Goal: Complete application form: Complete application form

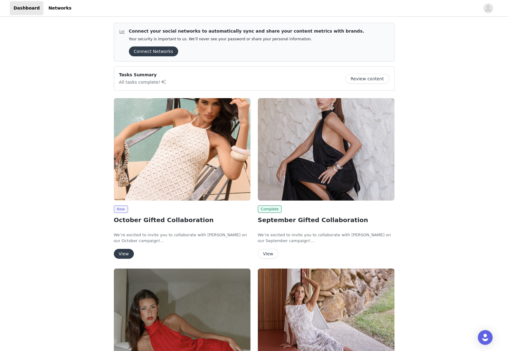
click at [126, 254] on button "View" at bounding box center [124, 254] width 20 height 10
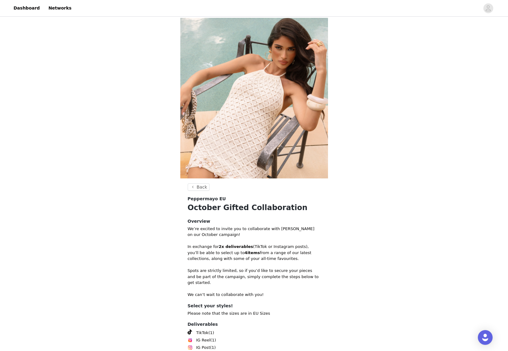
scroll to position [54, 0]
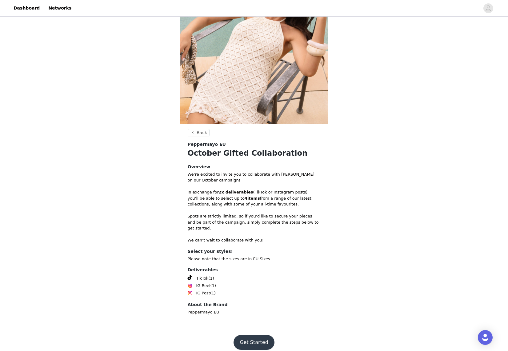
click at [248, 335] on button "Get Started" at bounding box center [253, 342] width 41 height 15
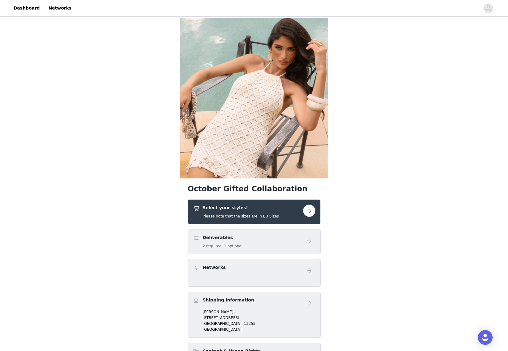
click at [316, 210] on div "Select your styles! Please note that the sizes are in EU Sizes" at bounding box center [254, 211] width 133 height 25
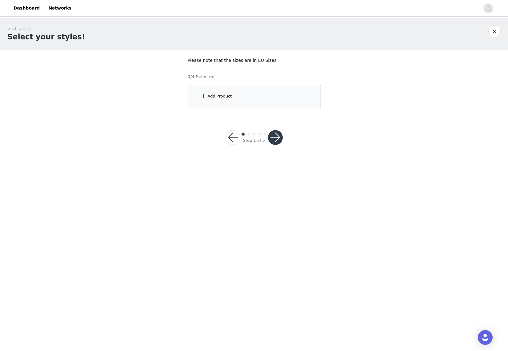
click at [256, 94] on div "Add Product" at bounding box center [254, 96] width 133 height 23
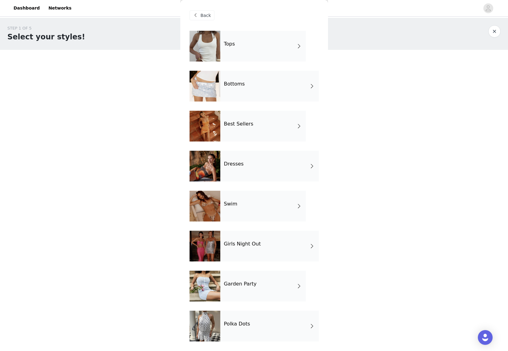
click at [255, 125] on div "Best Sellers" at bounding box center [262, 126] width 85 height 31
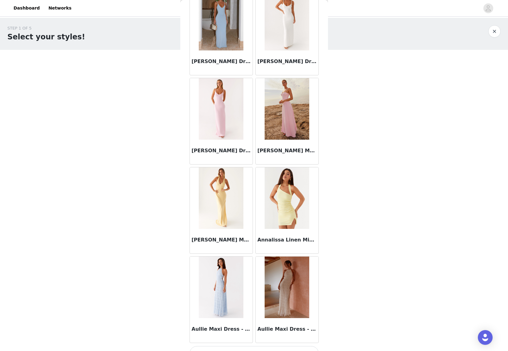
scroll to position [590, 0]
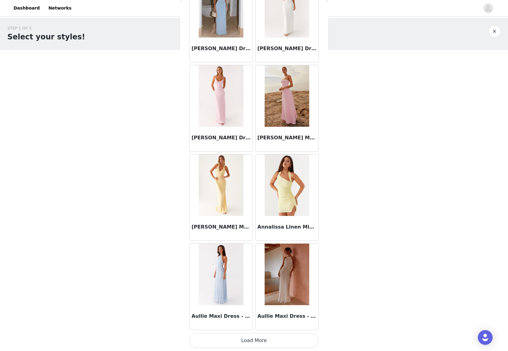
click at [237, 342] on button "Load More" at bounding box center [253, 340] width 129 height 15
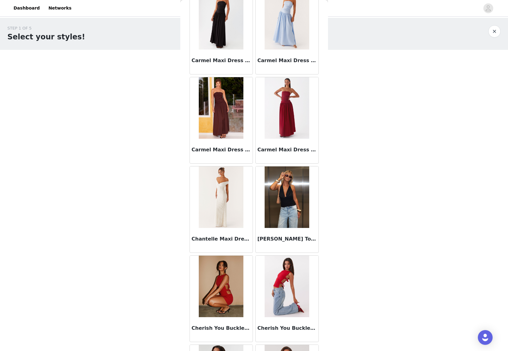
scroll to position [1380, 0]
click at [278, 208] on img at bounding box center [286, 196] width 45 height 61
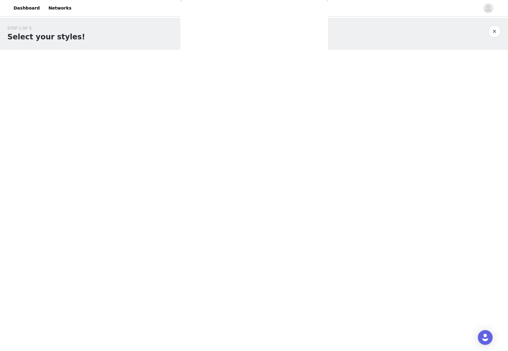
scroll to position [0, 0]
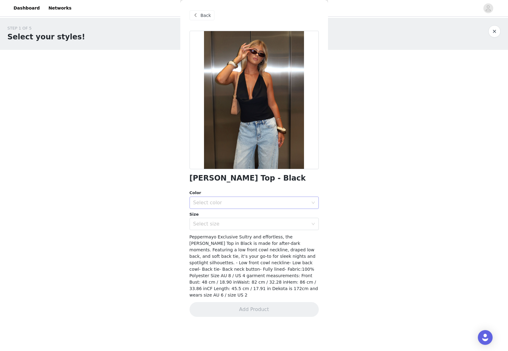
click at [207, 203] on div "Select color" at bounding box center [250, 202] width 115 height 6
click at [221, 216] on li "Black" at bounding box center [253, 216] width 129 height 10
click at [215, 222] on div "Select size" at bounding box center [250, 224] width 115 height 6
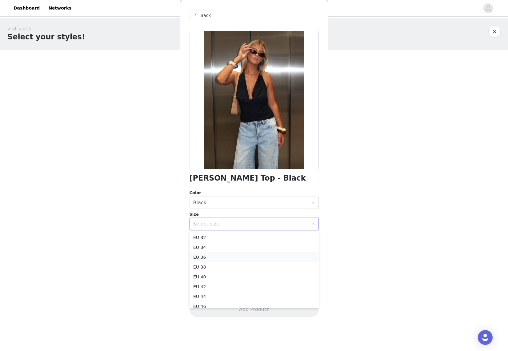
click at [205, 256] on li "EU 36" at bounding box center [253, 257] width 129 height 10
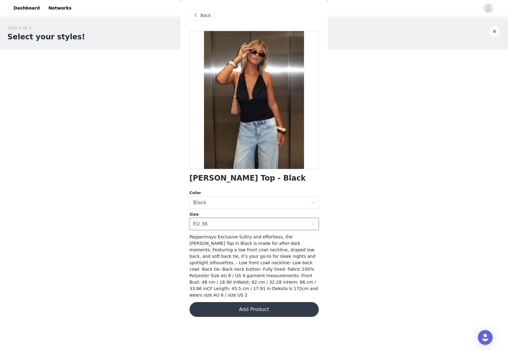
click at [240, 304] on button "Add Product" at bounding box center [253, 309] width 129 height 15
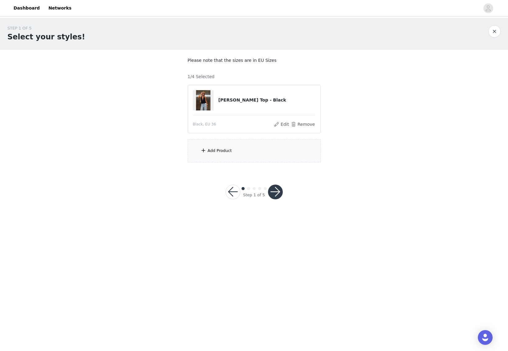
click at [231, 153] on div "Add Product" at bounding box center [254, 150] width 133 height 23
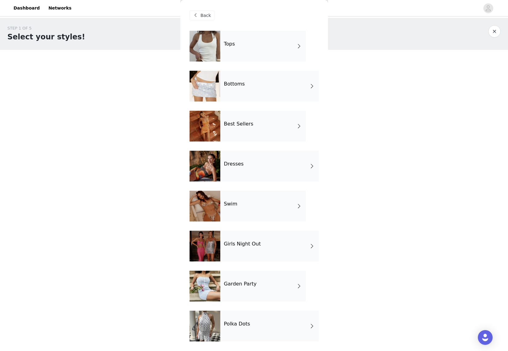
click at [241, 212] on div "Swim" at bounding box center [262, 206] width 85 height 31
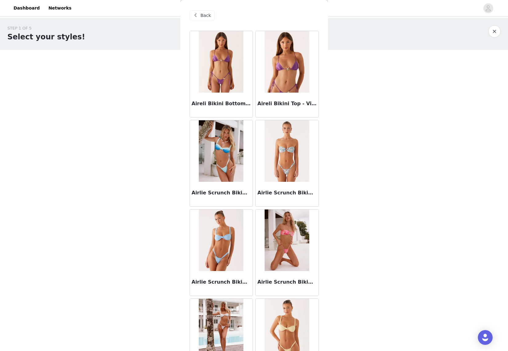
click at [498, 28] on button "button" at bounding box center [494, 31] width 12 height 12
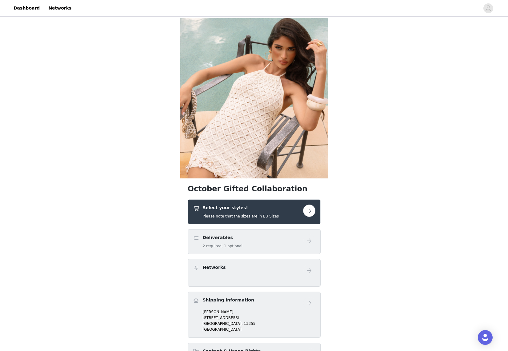
click at [245, 209] on h4 "Select your styles!" at bounding box center [241, 207] width 76 height 6
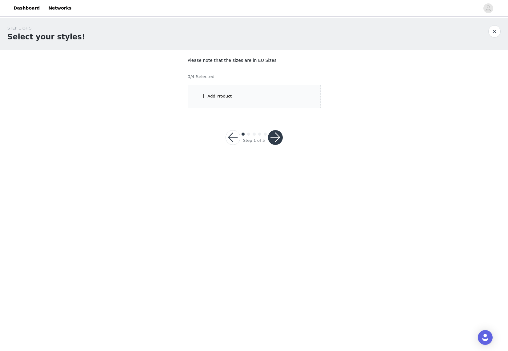
click at [247, 95] on div "Add Product" at bounding box center [254, 96] width 133 height 23
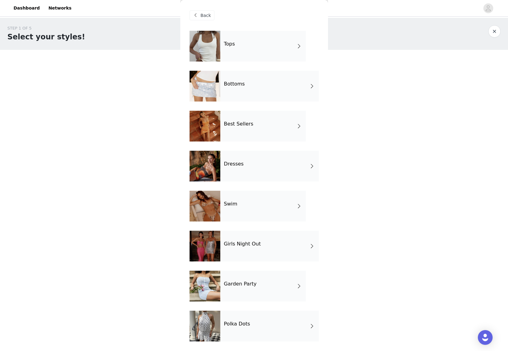
click at [254, 136] on div "Best Sellers" at bounding box center [262, 126] width 85 height 31
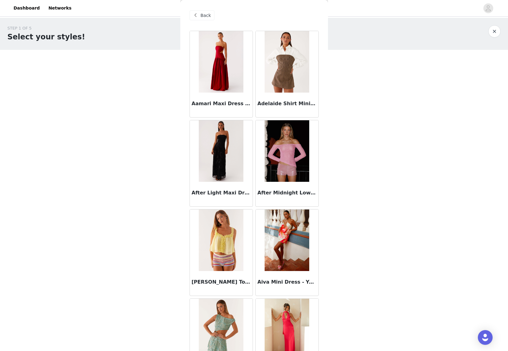
scroll to position [590, 0]
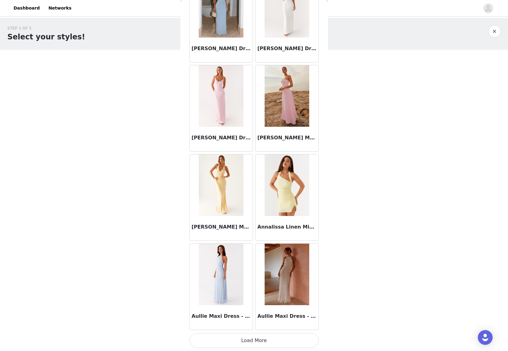
click at [226, 343] on button "Load More" at bounding box center [253, 340] width 129 height 15
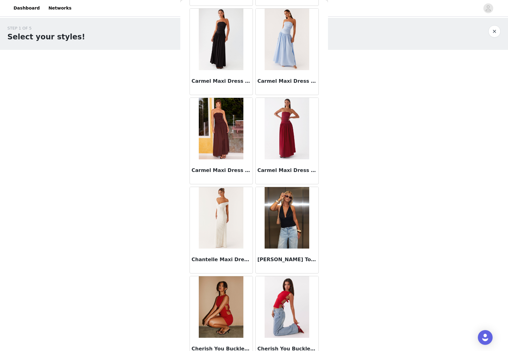
scroll to position [1481, 0]
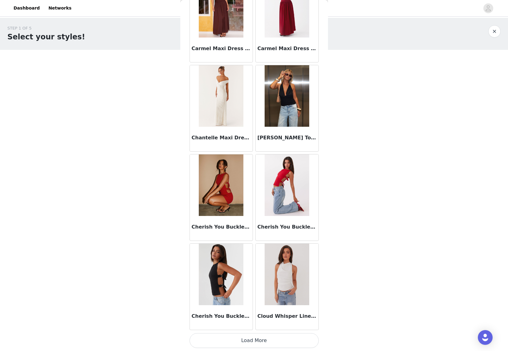
click at [277, 339] on button "Load More" at bounding box center [253, 340] width 129 height 15
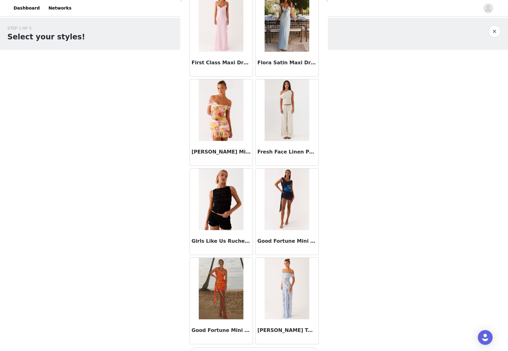
scroll to position [2373, 0]
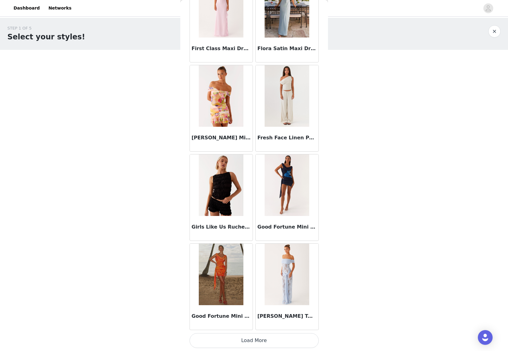
click at [248, 336] on button "Load More" at bounding box center [253, 340] width 129 height 15
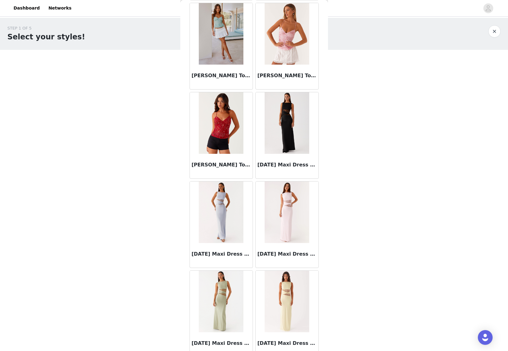
scroll to position [3264, 0]
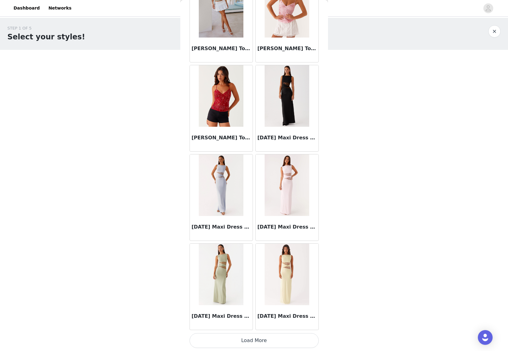
click at [261, 340] on button "Load More" at bounding box center [253, 340] width 129 height 15
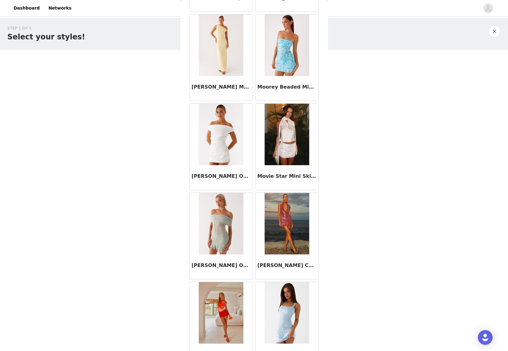
scroll to position [4156, 0]
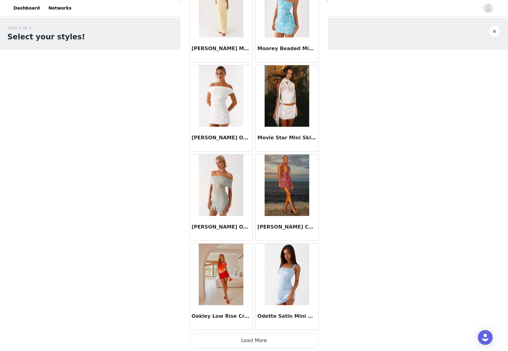
click at [227, 334] on button "Load More" at bounding box center [253, 340] width 129 height 15
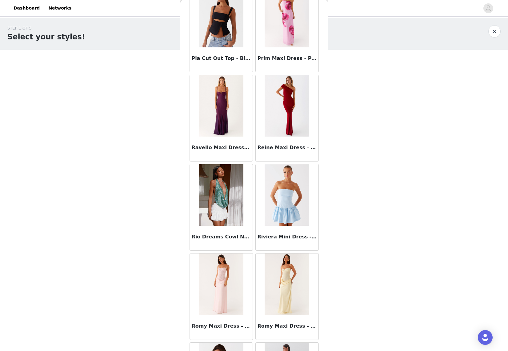
scroll to position [5047, 0]
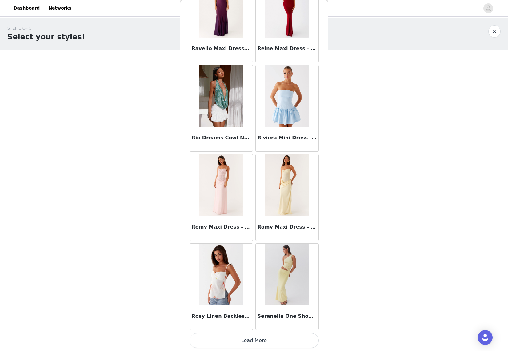
click at [219, 338] on button "Load More" at bounding box center [253, 340] width 129 height 15
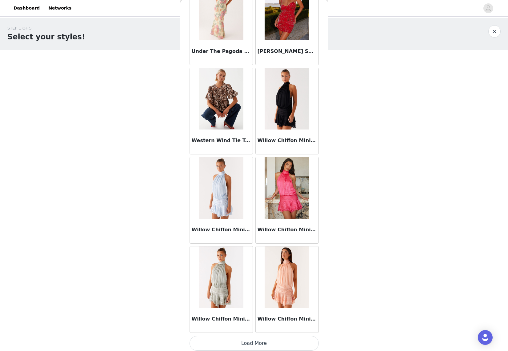
scroll to position [5938, 0]
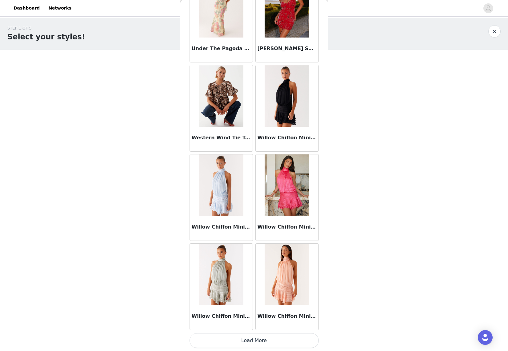
click at [236, 338] on button "Load More" at bounding box center [253, 340] width 129 height 15
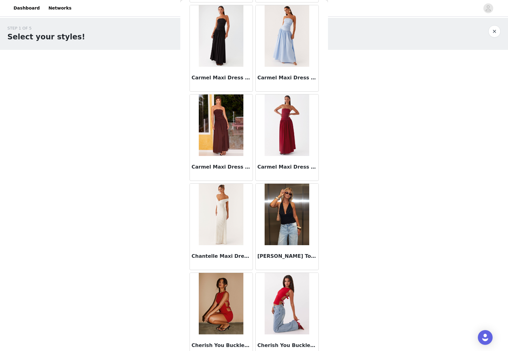
scroll to position [1330, 0]
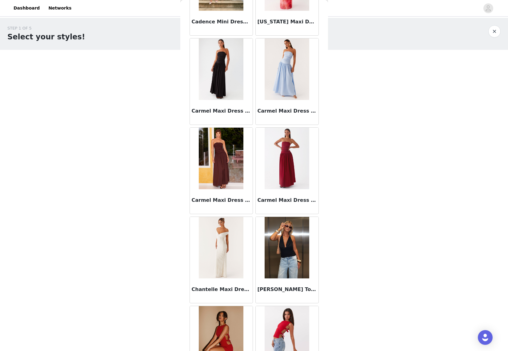
click at [291, 246] on img at bounding box center [286, 247] width 45 height 61
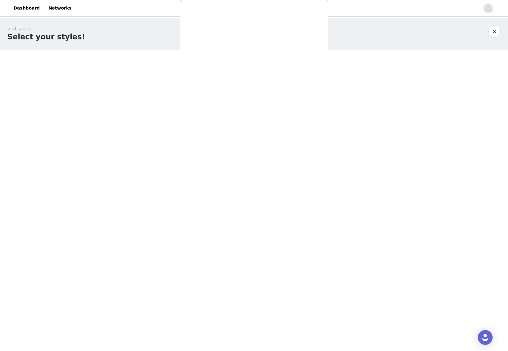
scroll to position [0, 0]
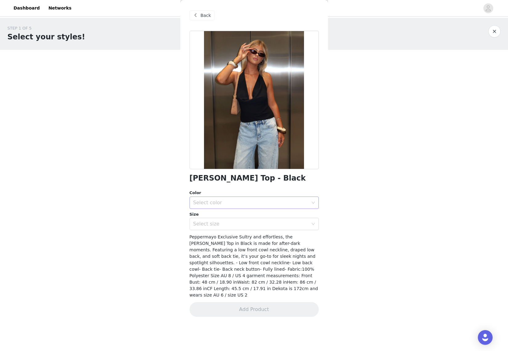
click at [235, 201] on div "Select color" at bounding box center [250, 202] width 115 height 6
click at [223, 215] on li "Black" at bounding box center [253, 216] width 129 height 10
click at [211, 230] on div "Charli Cowl Top - Black Color Select color Black Size Select size Peppermayo Ex…" at bounding box center [253, 177] width 129 height 293
click at [214, 225] on div "Select size" at bounding box center [250, 224] width 115 height 6
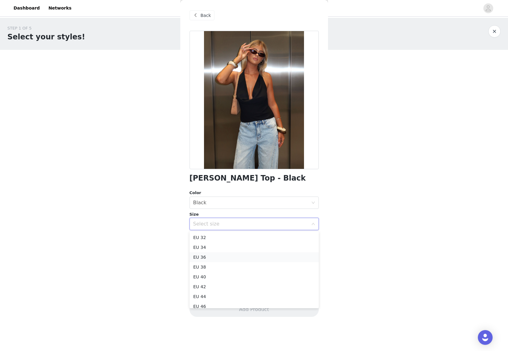
click at [208, 256] on li "EU 36" at bounding box center [253, 257] width 129 height 10
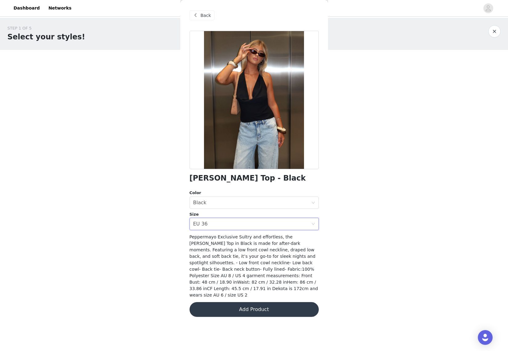
click at [228, 304] on button "Add Product" at bounding box center [253, 309] width 129 height 15
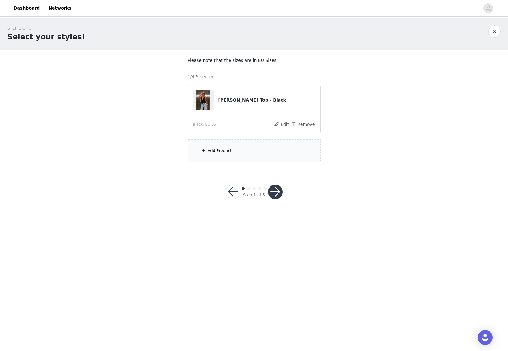
click at [255, 149] on div "Add Product" at bounding box center [254, 150] width 133 height 23
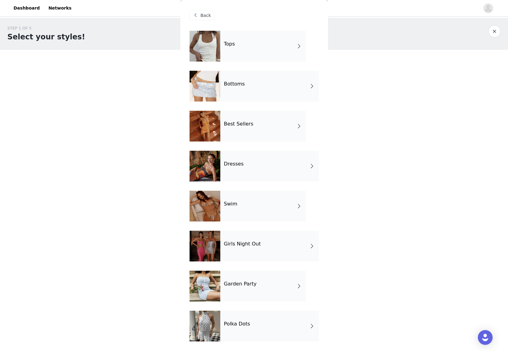
click at [246, 94] on div "Bottoms" at bounding box center [269, 86] width 98 height 31
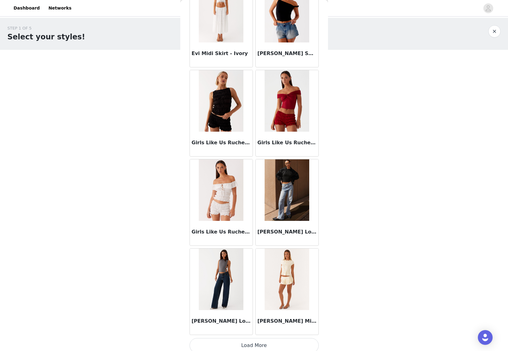
scroll to position [590, 0]
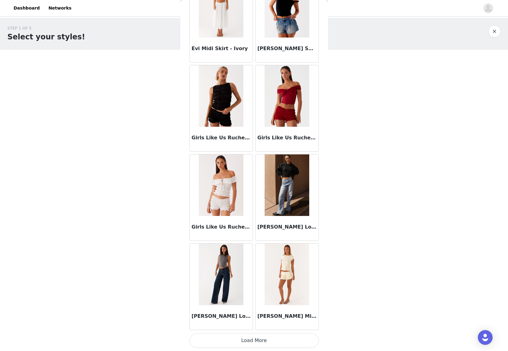
drag, startPoint x: 239, startPoint y: 343, endPoint x: 240, endPoint y: 330, distance: 13.2
click at [239, 342] on button "Load More" at bounding box center [253, 340] width 129 height 15
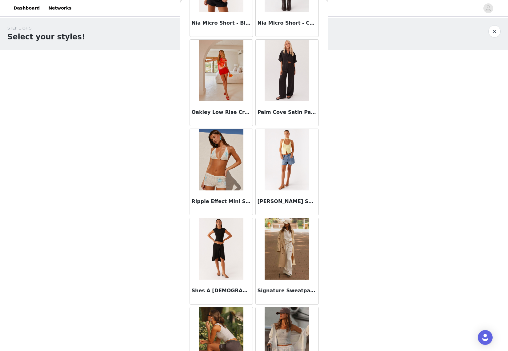
scroll to position [1481, 0]
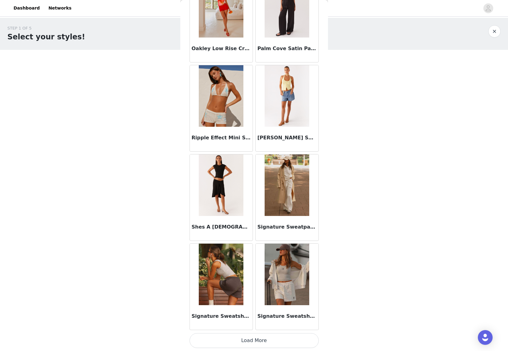
click at [275, 342] on button "Load More" at bounding box center [253, 340] width 129 height 15
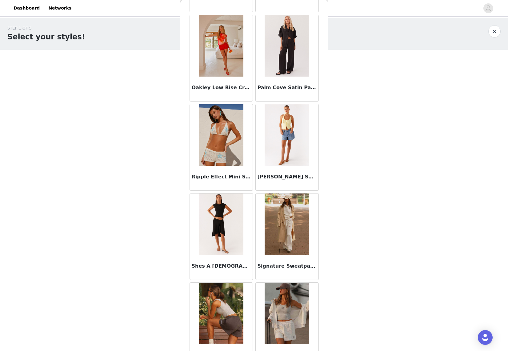
scroll to position [1283, 0]
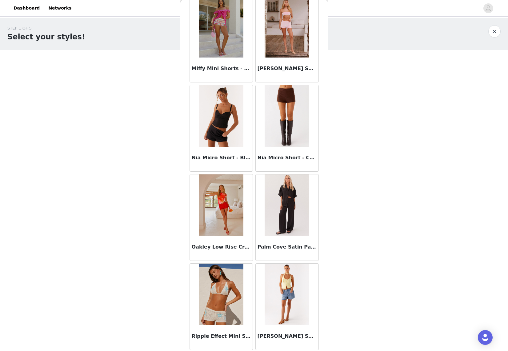
click at [271, 235] on img at bounding box center [286, 204] width 45 height 61
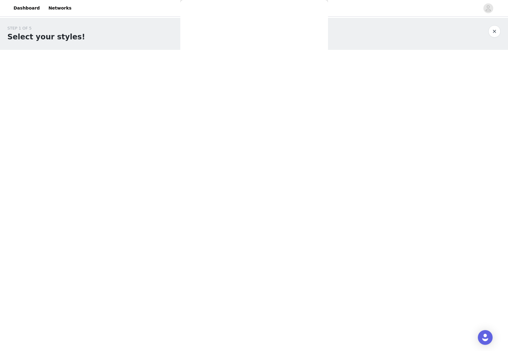
scroll to position [0, 0]
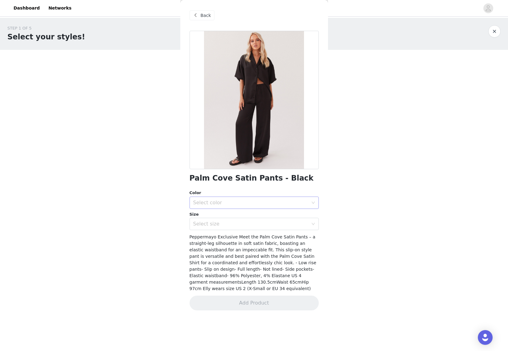
click at [257, 199] on div "Select color" at bounding box center [250, 202] width 115 height 6
click at [229, 215] on li "Black" at bounding box center [253, 216] width 129 height 10
click at [219, 224] on div "Select size" at bounding box center [250, 224] width 115 height 6
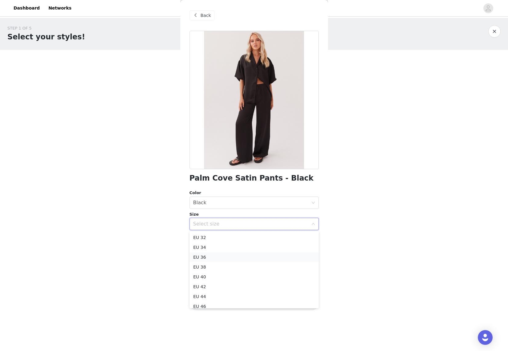
click at [206, 258] on li "EU 36" at bounding box center [253, 257] width 129 height 10
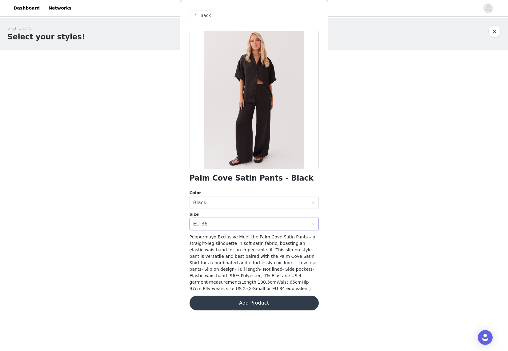
click at [251, 307] on button "Add Product" at bounding box center [253, 302] width 129 height 15
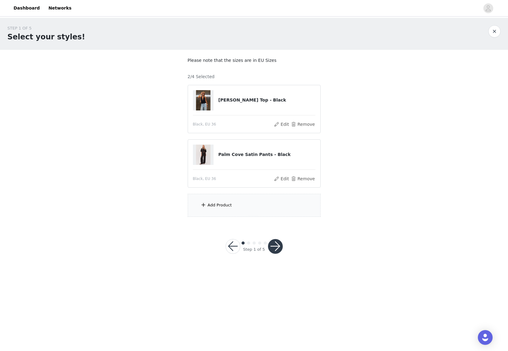
click at [222, 212] on div "Add Product" at bounding box center [254, 205] width 133 height 23
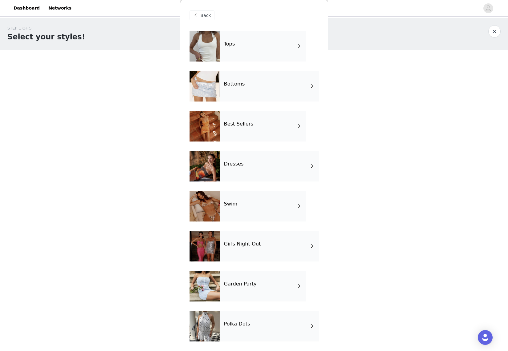
click at [249, 166] on div "Dresses" at bounding box center [269, 166] width 98 height 31
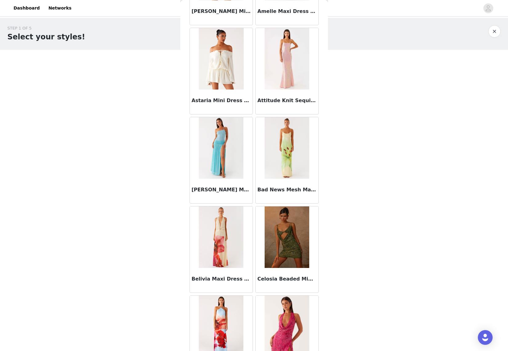
scroll to position [91, 0]
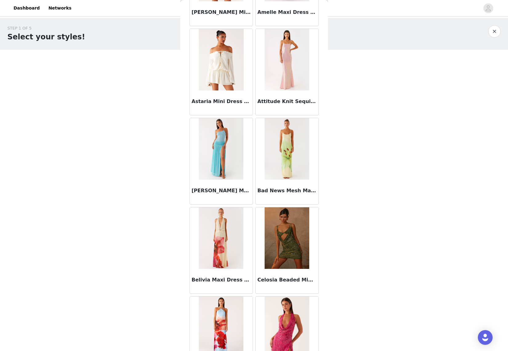
click at [234, 75] on img at bounding box center [221, 59] width 45 height 61
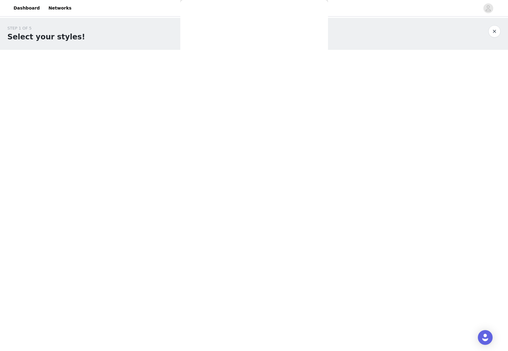
scroll to position [0, 0]
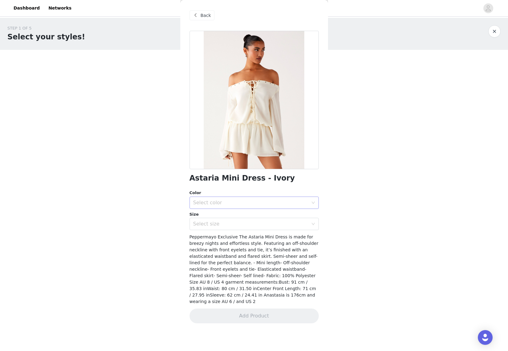
click at [251, 197] on div "Select color" at bounding box center [252, 203] width 118 height 12
click at [215, 215] on li "Ivory" at bounding box center [253, 216] width 129 height 10
click at [211, 223] on div "Select size" at bounding box center [250, 224] width 115 height 6
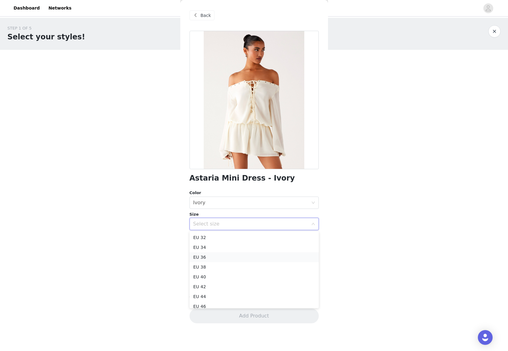
click at [203, 257] on li "EU 36" at bounding box center [253, 257] width 129 height 10
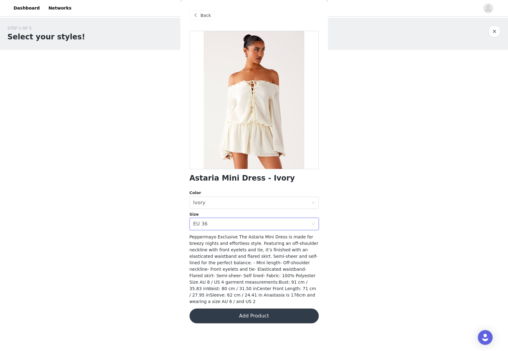
click at [221, 312] on button "Add Product" at bounding box center [253, 315] width 129 height 15
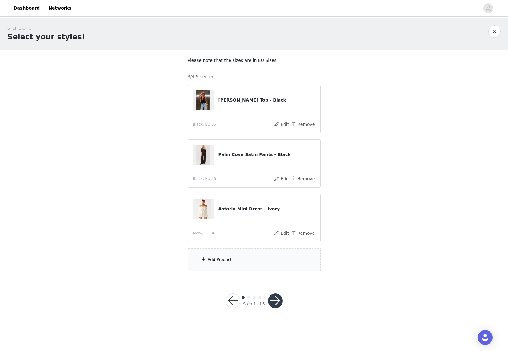
click at [239, 255] on div "Add Product" at bounding box center [254, 259] width 133 height 23
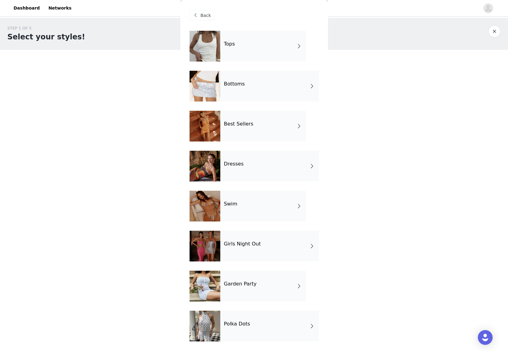
click at [241, 164] on h4 "Dresses" at bounding box center [234, 164] width 20 height 6
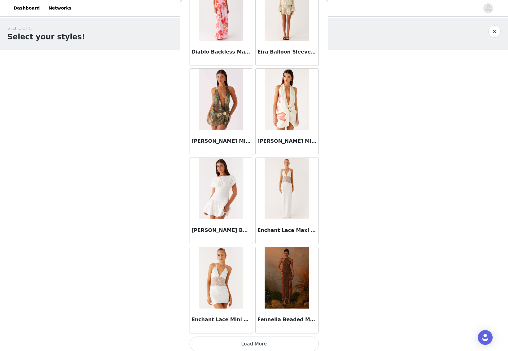
scroll to position [590, 0]
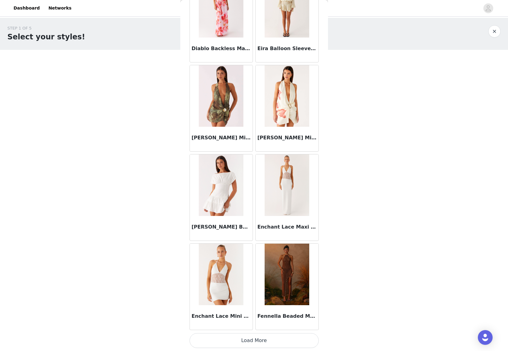
click at [240, 338] on button "Load More" at bounding box center [253, 340] width 129 height 15
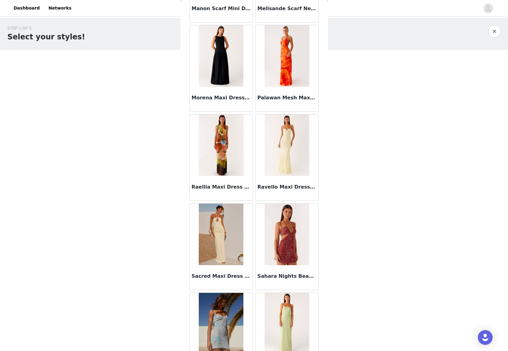
scroll to position [1481, 0]
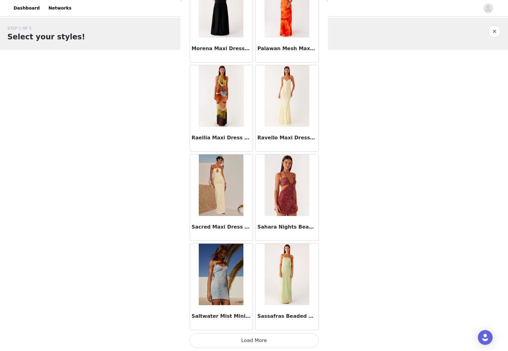
click at [272, 341] on button "Load More" at bounding box center [253, 340] width 129 height 15
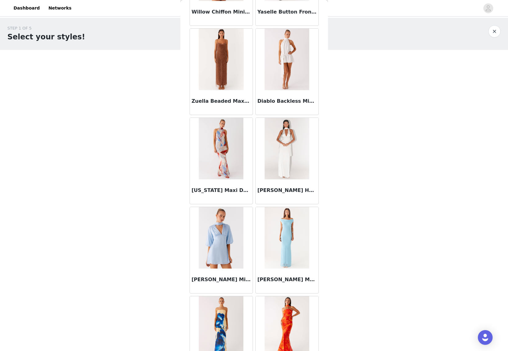
scroll to position [2373, 0]
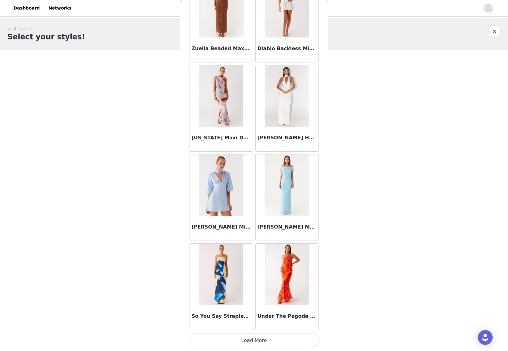
click at [238, 345] on button "Load More" at bounding box center [253, 340] width 129 height 15
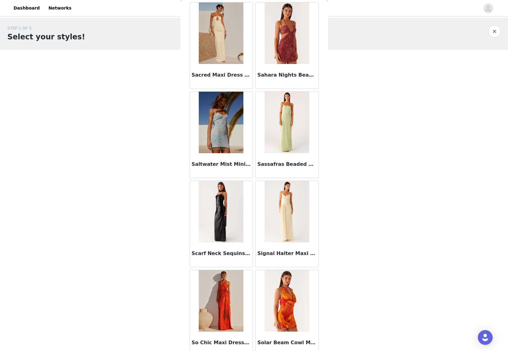
scroll to position [0, 0]
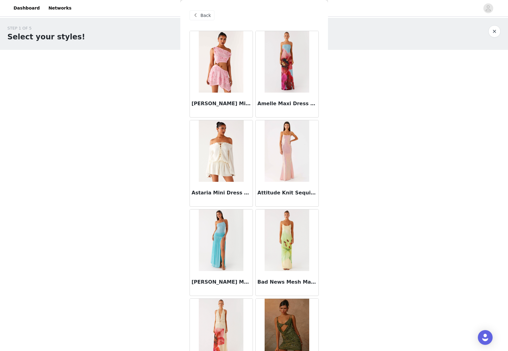
click at [200, 10] on div "Back" at bounding box center [201, 15] width 25 height 10
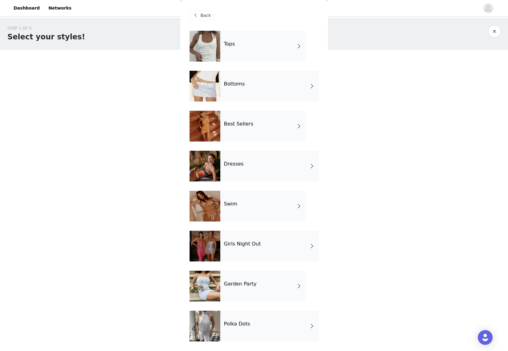
click at [257, 286] on div "Garden Party" at bounding box center [262, 286] width 85 height 31
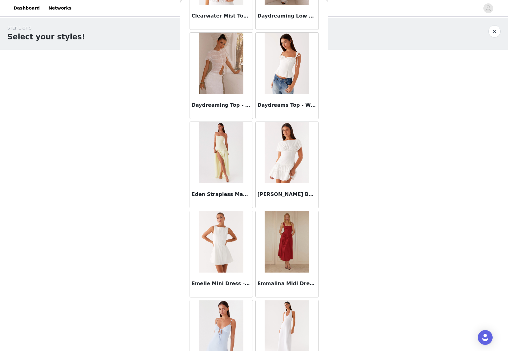
scroll to position [590, 0]
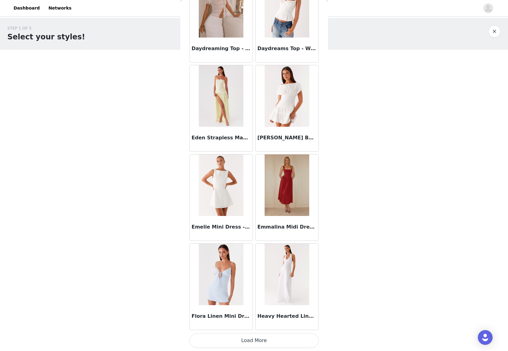
click at [274, 340] on button "Load More" at bounding box center [253, 340] width 129 height 15
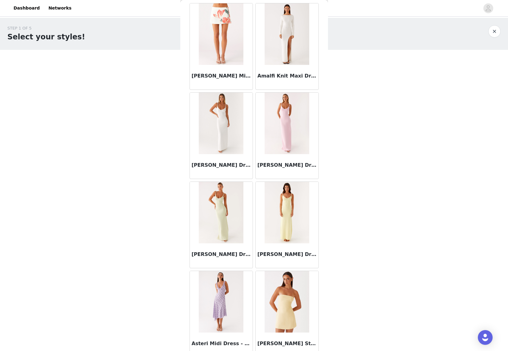
scroll to position [0, 0]
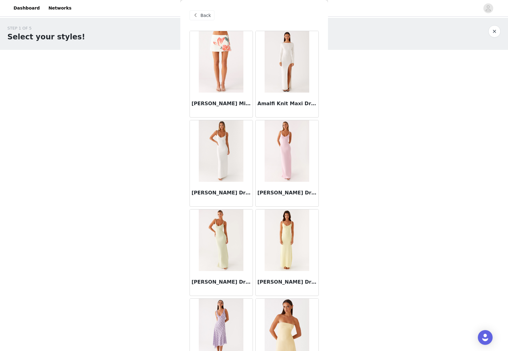
click at [206, 13] on span "Back" at bounding box center [205, 15] width 10 height 6
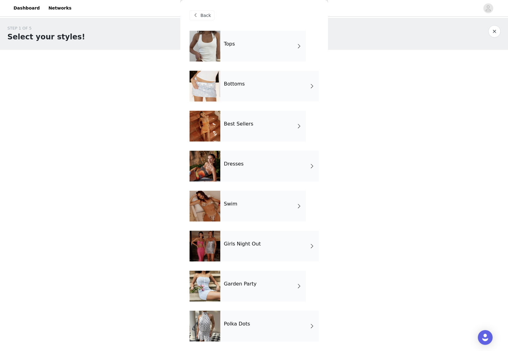
click at [247, 245] on h4 "Girls Night Out" at bounding box center [242, 244] width 37 height 6
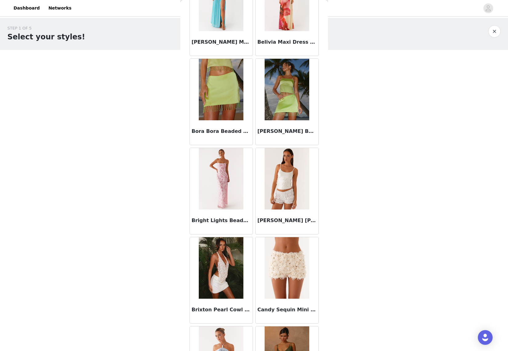
scroll to position [590, 0]
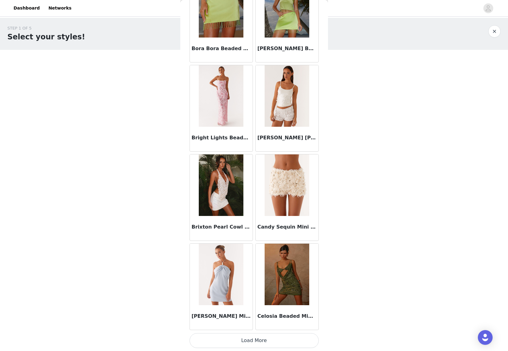
click at [239, 343] on button "Load More" at bounding box center [253, 340] width 129 height 15
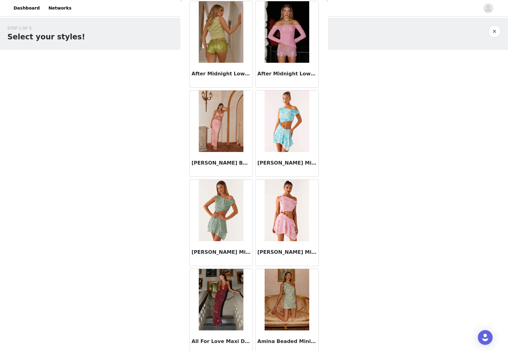
scroll to position [0, 0]
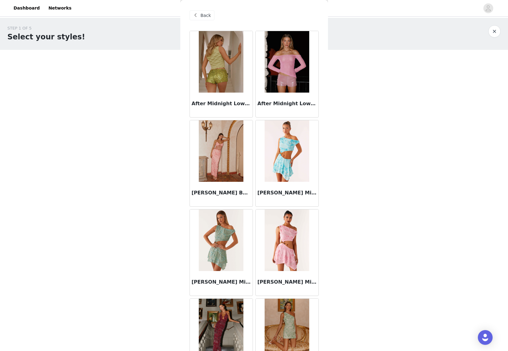
click at [202, 18] on span "Back" at bounding box center [205, 15] width 10 height 6
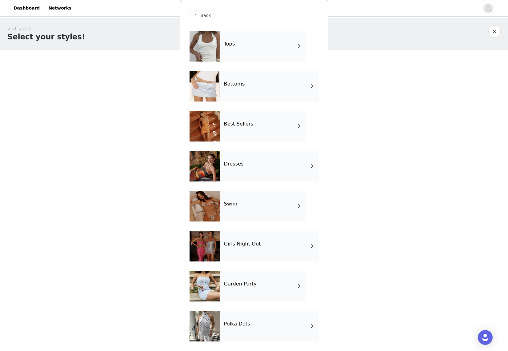
click at [254, 176] on div "Dresses" at bounding box center [269, 166] width 98 height 31
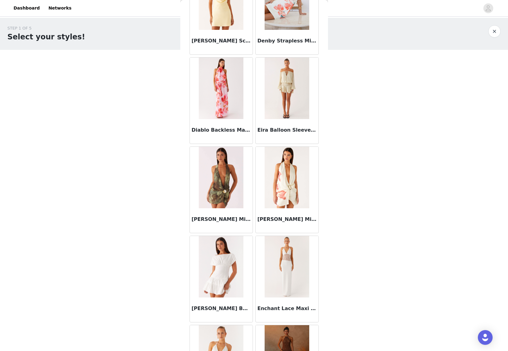
scroll to position [590, 0]
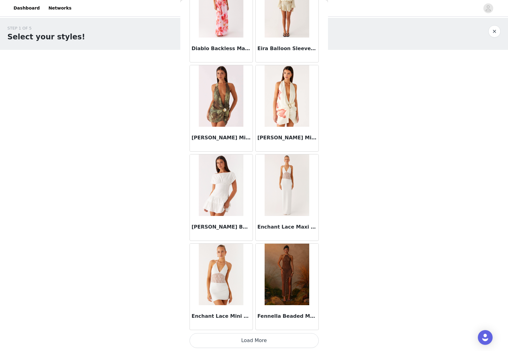
click at [263, 341] on button "Load More" at bounding box center [253, 340] width 129 height 15
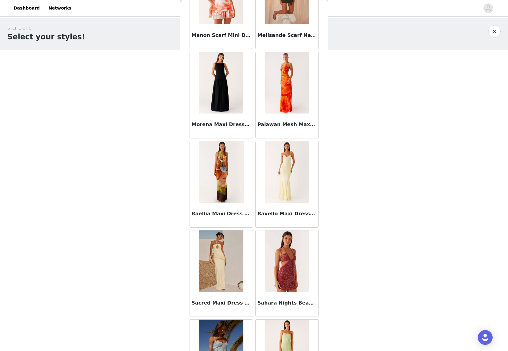
scroll to position [1481, 0]
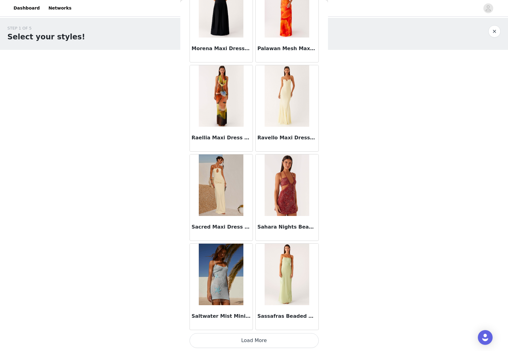
click at [258, 337] on button "Load More" at bounding box center [253, 340] width 129 height 15
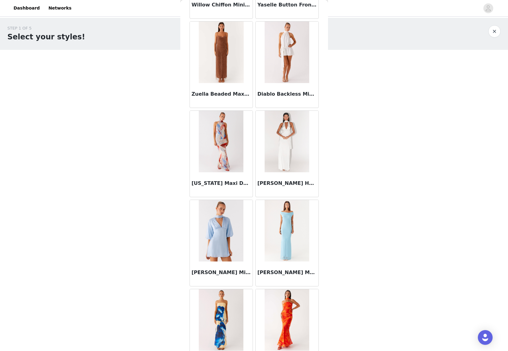
scroll to position [2373, 0]
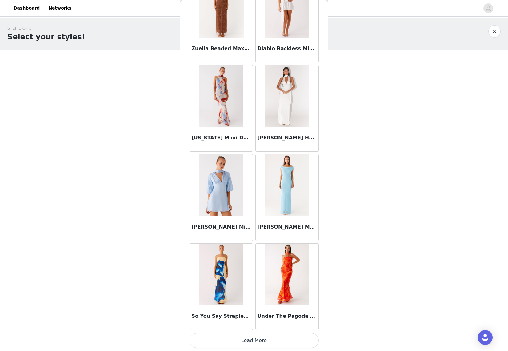
click at [240, 339] on button "Load More" at bounding box center [253, 340] width 129 height 15
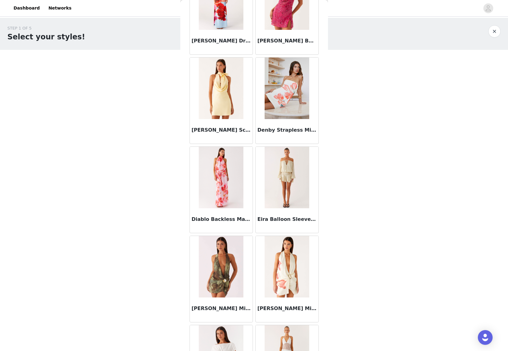
scroll to position [418, 0]
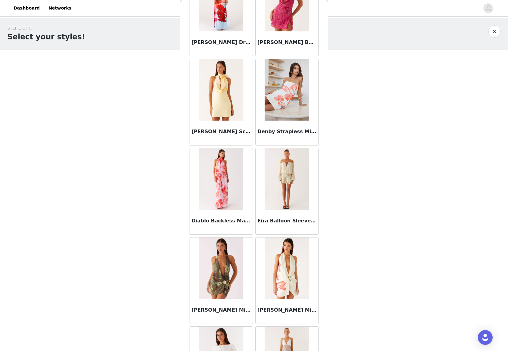
click at [282, 200] on img at bounding box center [286, 178] width 45 height 61
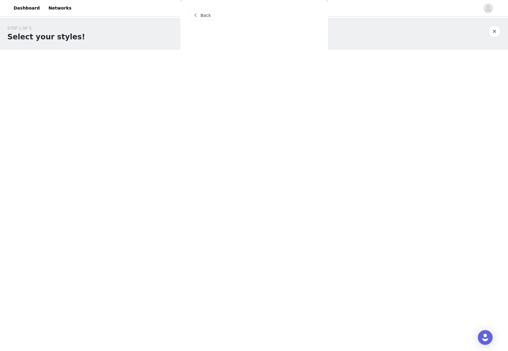
scroll to position [0, 0]
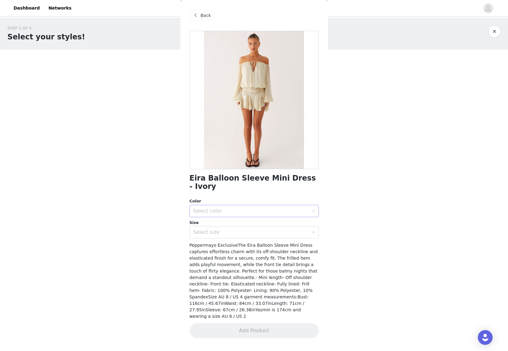
click at [238, 208] on div "Select color" at bounding box center [250, 211] width 115 height 6
click at [226, 218] on li "Ivory" at bounding box center [253, 216] width 129 height 10
click at [211, 229] on div "Select size" at bounding box center [250, 232] width 115 height 6
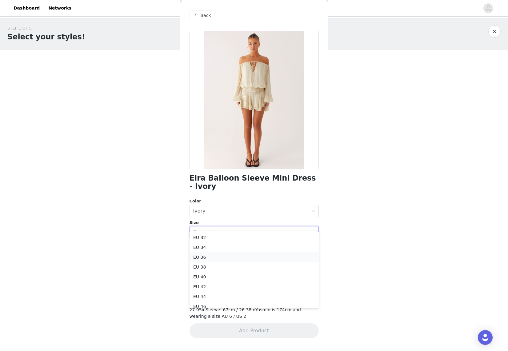
click at [204, 257] on li "EU 36" at bounding box center [253, 257] width 129 height 10
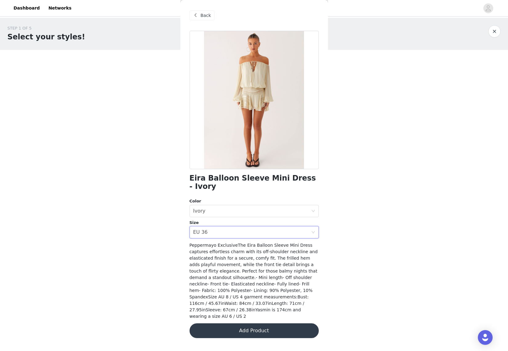
click at [248, 325] on div "Eira Balloon Sleeve Mini Dress - Ivory Color Select color Ivory Size Select siz…" at bounding box center [253, 188] width 129 height 314
click at [249, 323] on button "Add Product" at bounding box center [253, 330] width 129 height 15
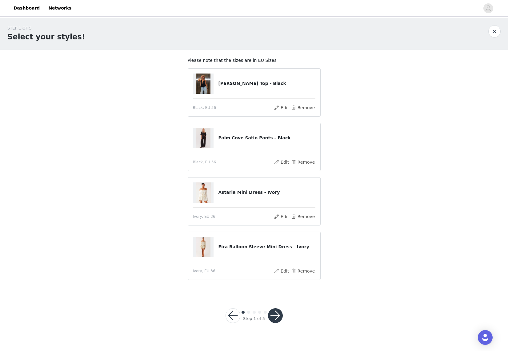
click at [272, 321] on button "button" at bounding box center [275, 315] width 15 height 15
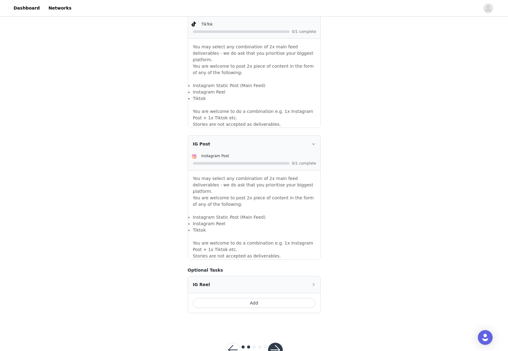
scroll to position [424, 0]
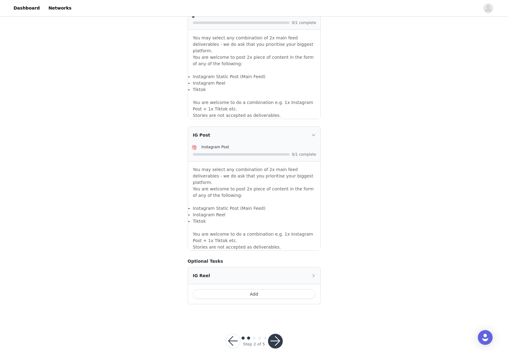
click at [275, 334] on button "button" at bounding box center [275, 341] width 15 height 15
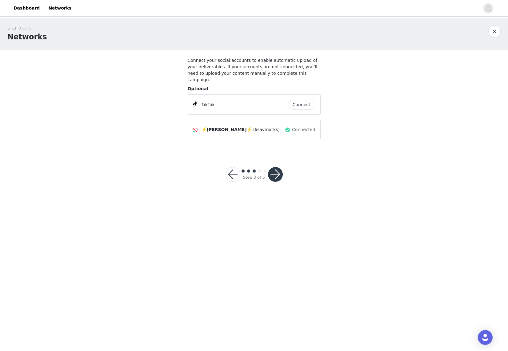
click at [298, 100] on button "Connect" at bounding box center [301, 105] width 28 height 10
click at [256, 101] on div "lisavmarks (lisavmarks)" at bounding box center [239, 104] width 92 height 7
click at [274, 167] on button "button" at bounding box center [275, 174] width 15 height 15
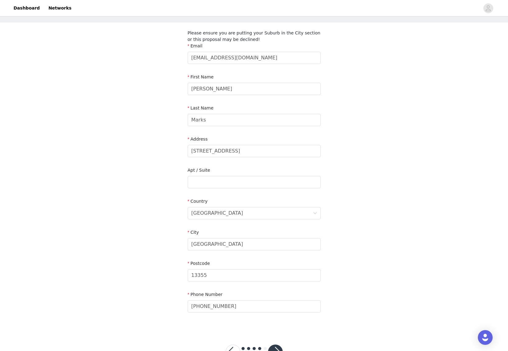
scroll to position [50, 0]
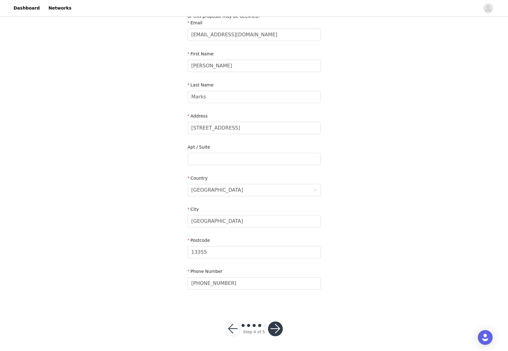
click at [272, 329] on button "button" at bounding box center [275, 328] width 15 height 15
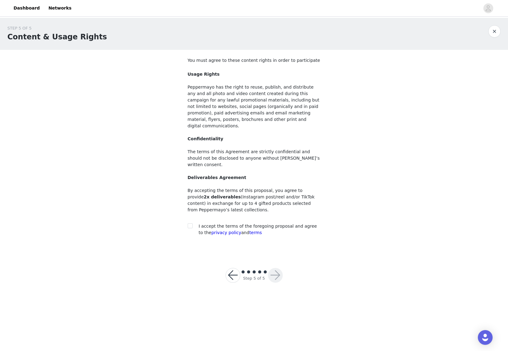
click at [184, 214] on section "You must agree to these content rights in order to participate Usage Rights Pep…" at bounding box center [254, 151] width 148 height 203
click at [190, 223] on input "checkbox" at bounding box center [190, 225] width 4 height 4
checkbox input "true"
click at [268, 268] on div at bounding box center [275, 275] width 15 height 15
click at [275, 268] on button "button" at bounding box center [275, 275] width 15 height 15
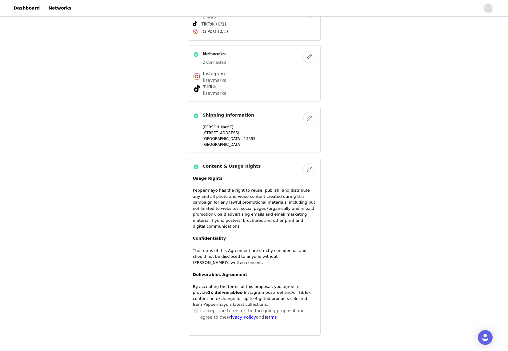
scroll to position [358, 0]
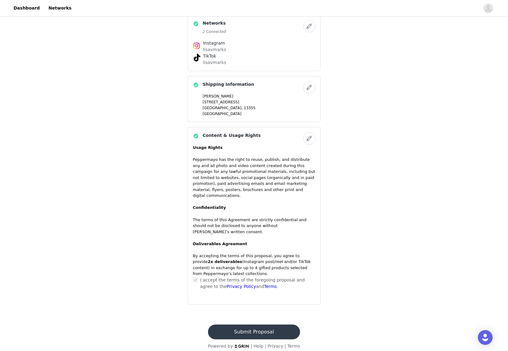
click at [271, 326] on button "Submit Proposal" at bounding box center [254, 331] width 92 height 15
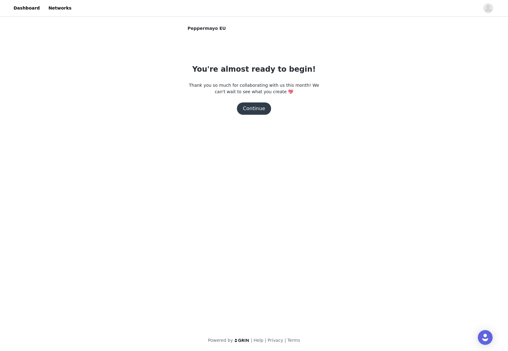
click at [258, 112] on button "Continue" at bounding box center [254, 108] width 34 height 12
